Goal: Task Accomplishment & Management: Use online tool/utility

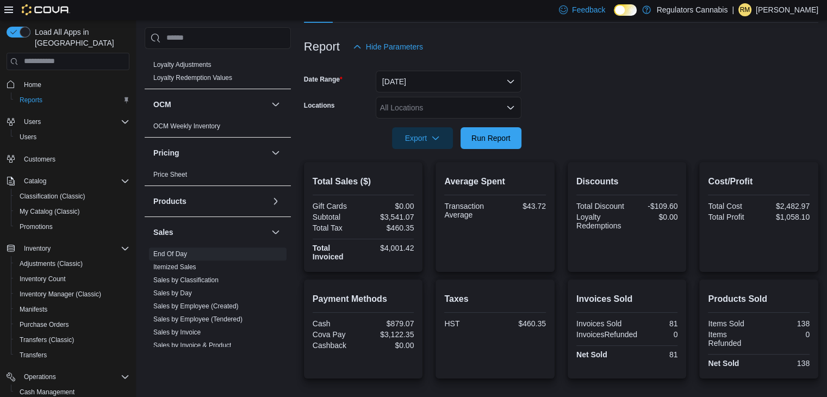
scroll to position [81, 0]
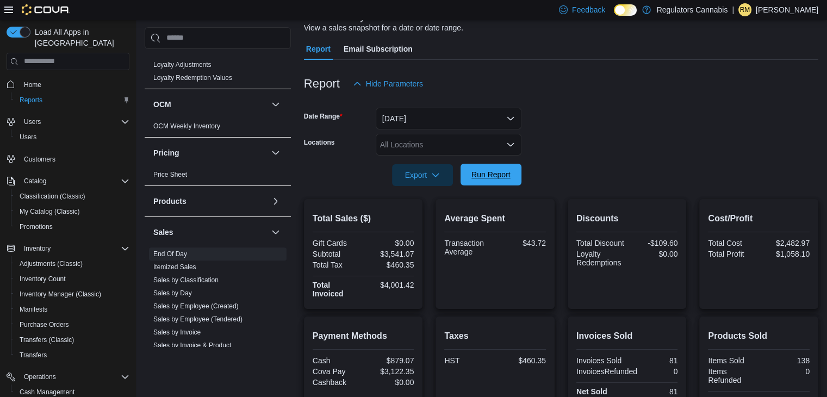
click at [498, 170] on span "Run Report" at bounding box center [490, 174] width 39 height 11
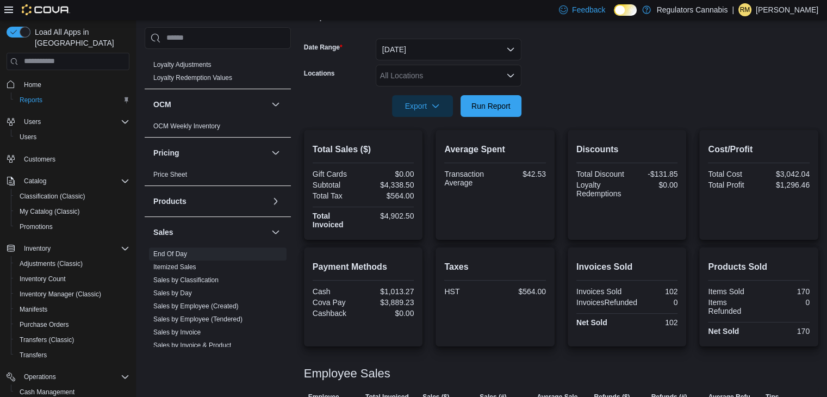
scroll to position [148, 0]
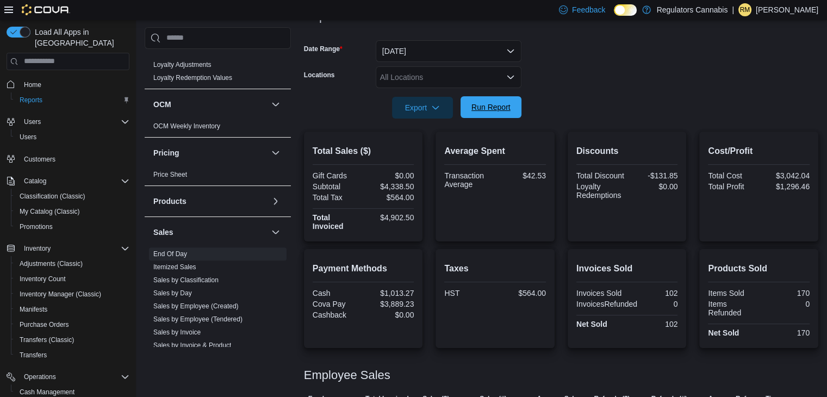
click at [503, 110] on span "Run Report" at bounding box center [490, 107] width 39 height 11
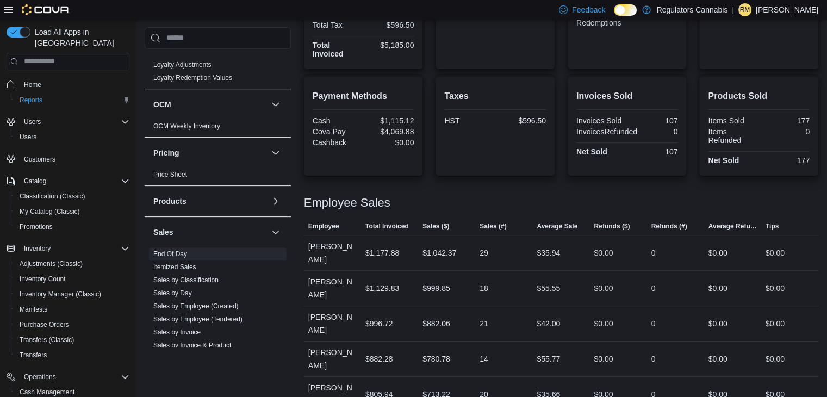
scroll to position [327, 0]
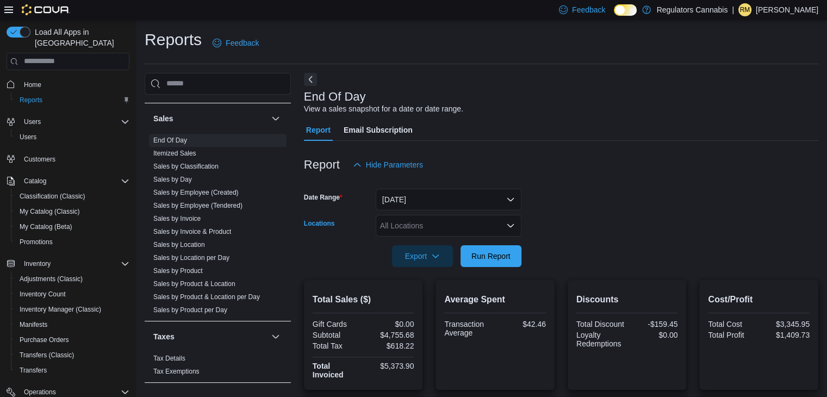
click at [448, 215] on div "All Locations" at bounding box center [448, 226] width 146 height 22
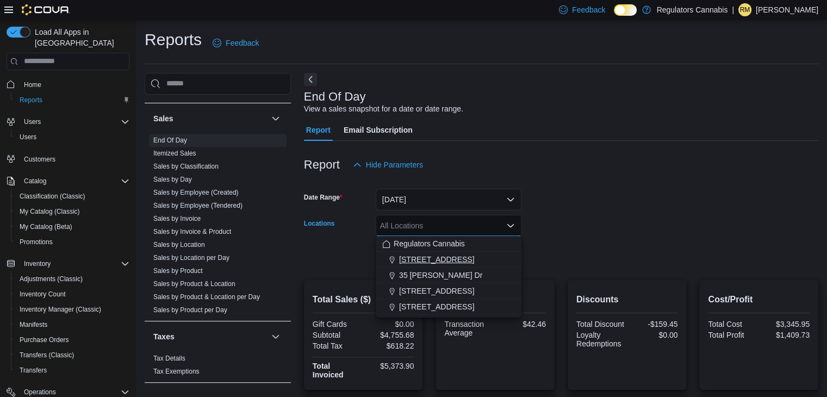
click at [452, 260] on span "3099 Forest Glade Dr" at bounding box center [436, 259] width 75 height 11
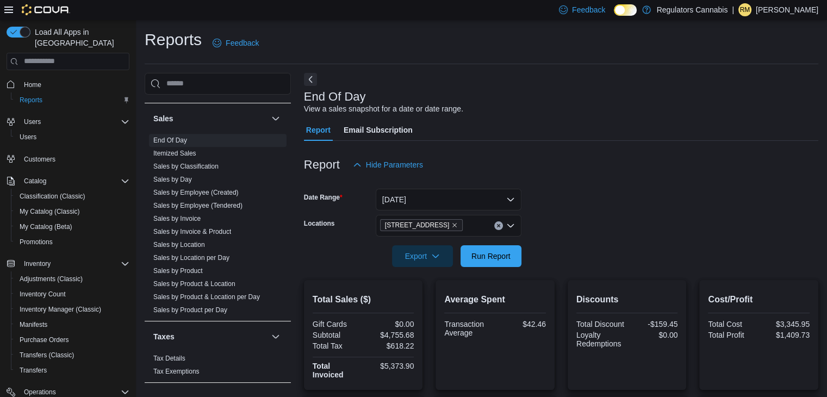
click at [543, 246] on form "Date Range Today Locations 3099 Forest Glade Dr Export Run Report" at bounding box center [561, 221] width 514 height 91
click at [500, 247] on span "Run Report" at bounding box center [491, 256] width 48 height 22
click at [500, 226] on icon "Clear input" at bounding box center [498, 225] width 4 height 4
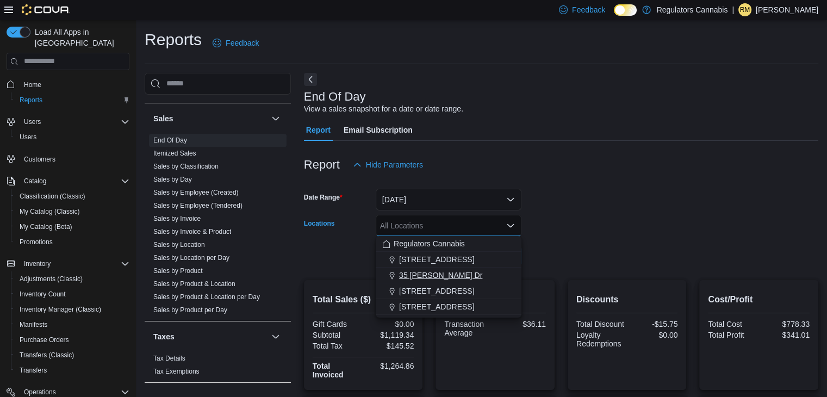
click at [440, 270] on span "35 Amy Croft Dr" at bounding box center [440, 275] width 83 height 11
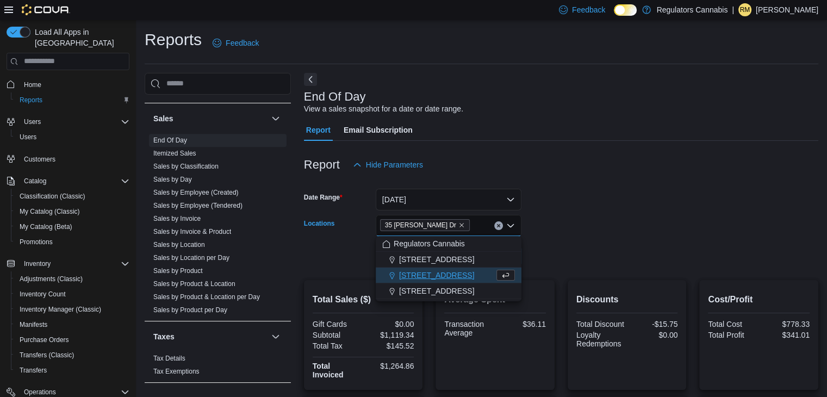
click at [613, 246] on form "Date Range Today Locations 35 Amy Croft Dr Combo box. Selected. 35 Amy Croft Dr…" at bounding box center [561, 221] width 514 height 91
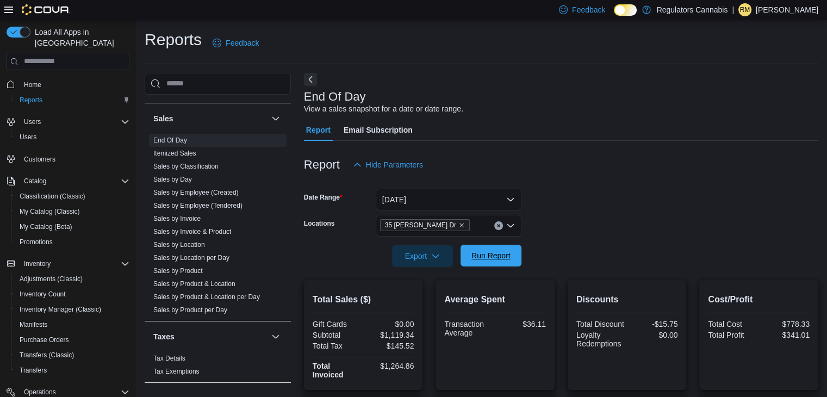
click at [491, 252] on span "Run Report" at bounding box center [490, 255] width 39 height 11
click at [496, 221] on button "Clear input" at bounding box center [498, 225] width 9 height 9
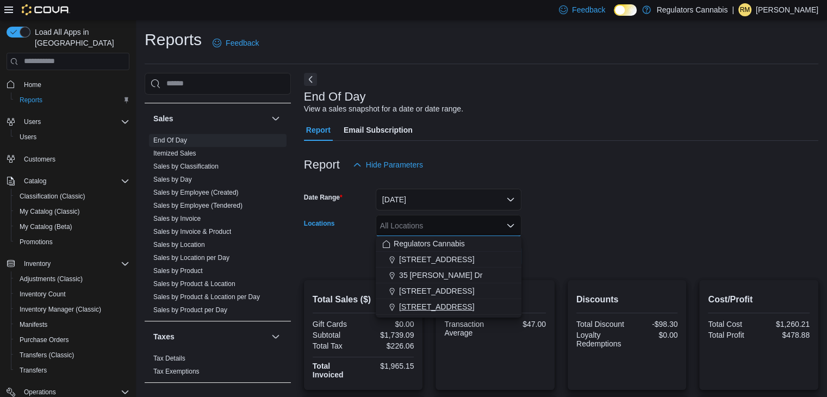
click at [439, 304] on span "8486 Wyandotte St E" at bounding box center [436, 306] width 75 height 11
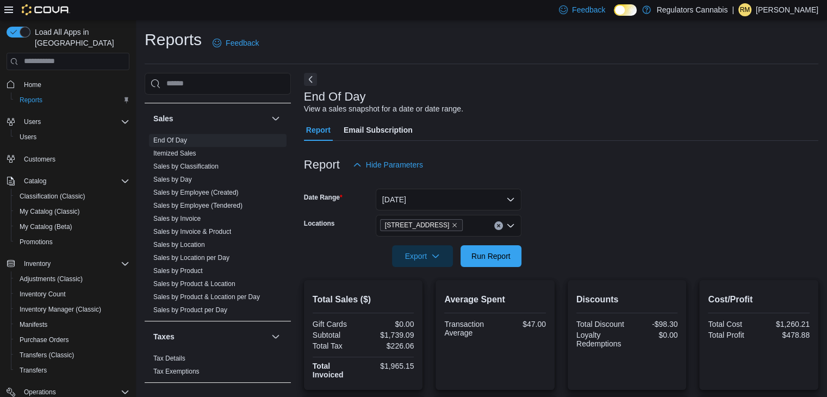
click at [639, 277] on div at bounding box center [561, 273] width 514 height 13
click at [455, 255] on div "Export" at bounding box center [425, 256] width 66 height 22
click at [479, 256] on span "Run Report" at bounding box center [490, 255] width 39 height 11
click at [497, 226] on icon "Clear input" at bounding box center [498, 225] width 4 height 4
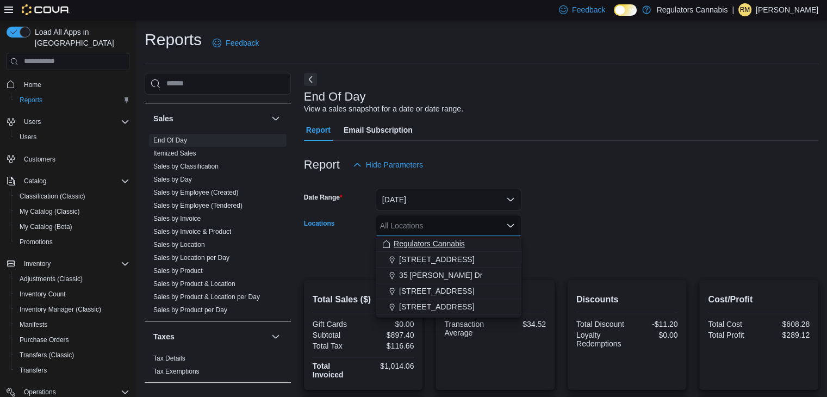
click at [429, 242] on span "Regulators Cannabis" at bounding box center [428, 243] width 71 height 11
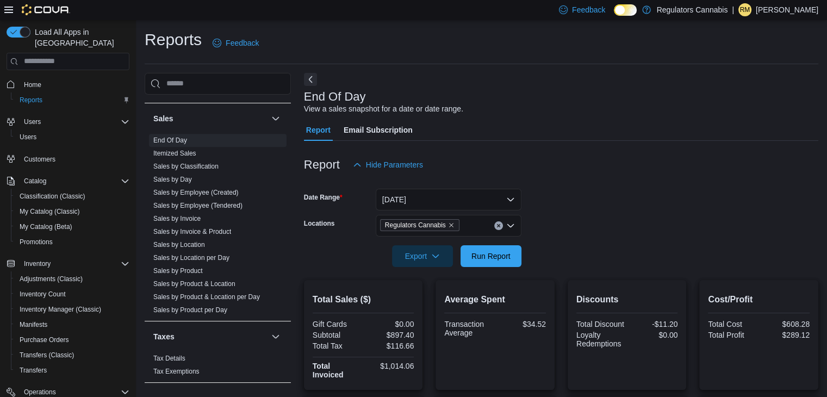
click at [663, 249] on form "Date Range Today Locations Regulators Cannabis Export Run Report" at bounding box center [561, 221] width 514 height 91
click at [509, 252] on span "Run Report" at bounding box center [490, 255] width 39 height 11
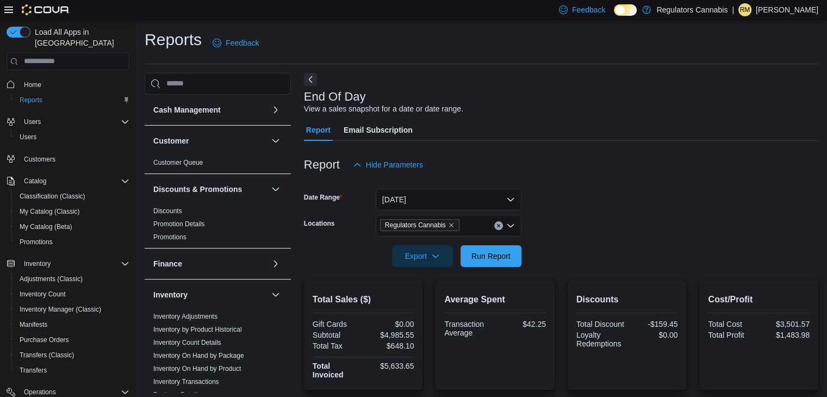
click at [511, 114] on div "End Of Day View a sales snapshot for a date or date range." at bounding box center [558, 102] width 509 height 24
drag, startPoint x: 494, startPoint y: 261, endPoint x: 500, endPoint y: 261, distance: 6.5
click at [495, 261] on span "Run Report" at bounding box center [491, 256] width 48 height 22
click at [501, 261] on span "Run Report" at bounding box center [491, 256] width 48 height 22
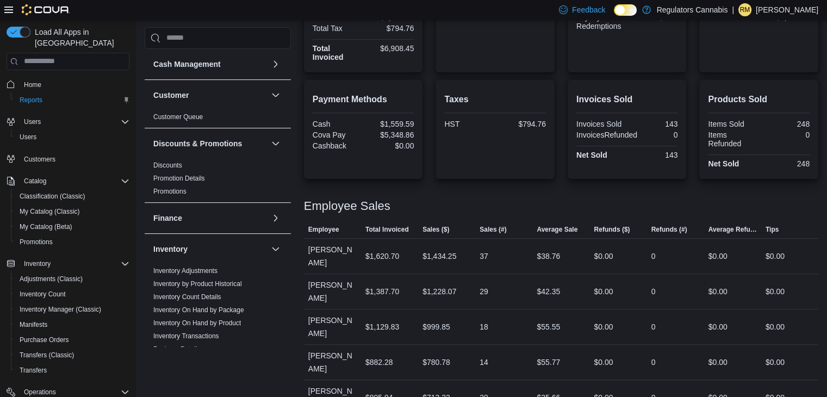
scroll to position [371, 0]
